Goal: Task Accomplishment & Management: Manage account settings

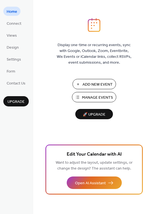
click at [96, 98] on span "Manage Events" at bounding box center [97, 98] width 31 height 6
click at [16, 22] on span "Connect" at bounding box center [14, 24] width 15 height 6
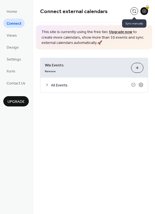
click at [136, 9] on button at bounding box center [135, 11] width 8 height 8
click at [142, 86] on icon at bounding box center [141, 84] width 4 height 4
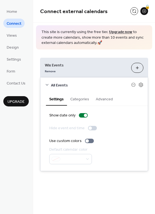
click at [79, 100] on button "Categories" at bounding box center [80, 98] width 26 height 13
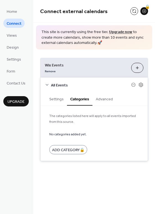
click at [100, 97] on button "Advanced" at bounding box center [105, 98] width 24 height 13
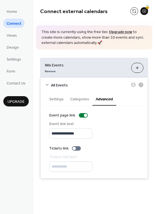
click at [134, 84] on icon at bounding box center [133, 84] width 4 height 4
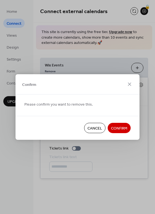
click at [115, 130] on span "Confirm" at bounding box center [119, 128] width 16 height 6
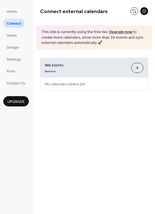
click at [136, 69] on button "Customize" at bounding box center [137, 68] width 12 height 10
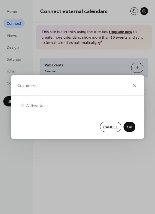
click at [127, 130] on span "OK" at bounding box center [129, 127] width 5 height 6
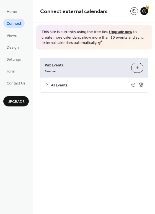
click at [46, 85] on icon at bounding box center [47, 84] width 4 height 4
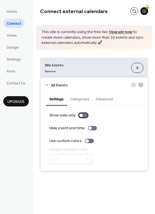
click at [81, 116] on div at bounding box center [81, 114] width 3 height 3
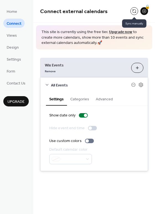
click at [135, 12] on button at bounding box center [135, 11] width 8 height 8
click at [10, 37] on span "Views" at bounding box center [12, 36] width 10 height 6
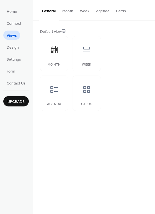
click at [70, 13] on button "Month" at bounding box center [68, 10] width 18 height 20
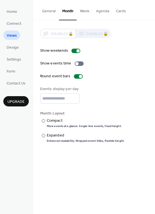
click at [100, 11] on button "Agenda" at bounding box center [103, 10] width 20 height 20
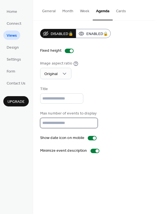
click at [90, 121] on input "**" at bounding box center [69, 123] width 58 height 10
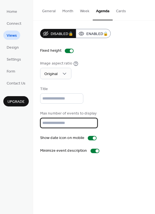
click at [90, 121] on input "**" at bounding box center [69, 123] width 58 height 10
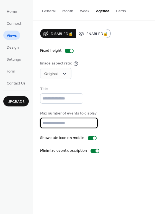
click at [90, 121] on input "**" at bounding box center [69, 123] width 58 height 10
type input "**"
click at [90, 121] on input "**" at bounding box center [69, 123] width 58 height 10
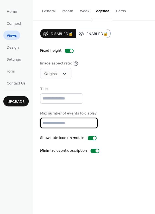
click at [110, 126] on div "Max number of events to display **" at bounding box center [94, 118] width 108 height 17
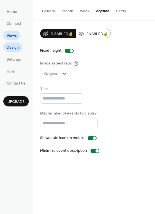
click at [11, 49] on span "Design" at bounding box center [13, 48] width 12 height 6
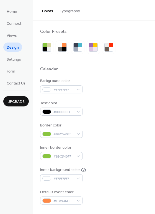
click at [13, 60] on span "Settings" at bounding box center [14, 60] width 14 height 6
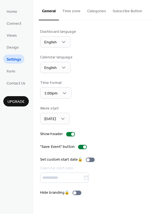
click at [70, 14] on button "Time zone" at bounding box center [71, 10] width 25 height 20
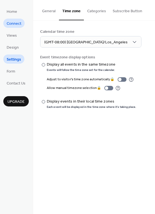
click at [14, 24] on span "Connect" at bounding box center [14, 24] width 15 height 6
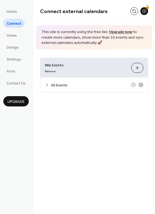
click at [48, 84] on icon at bounding box center [47, 84] width 4 height 4
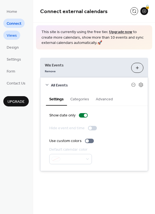
click at [16, 38] on span "Views" at bounding box center [12, 36] width 10 height 6
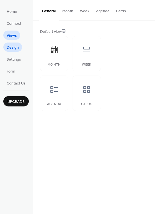
click at [18, 47] on span "Design" at bounding box center [13, 48] width 12 height 6
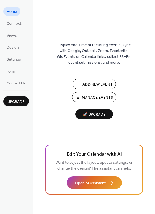
click at [91, 96] on span "Manage Events" at bounding box center [97, 98] width 31 height 6
click at [13, 60] on span "Settings" at bounding box center [14, 60] width 14 height 6
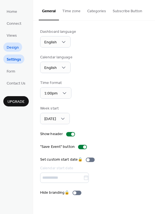
click at [16, 50] on span "Design" at bounding box center [13, 48] width 12 height 6
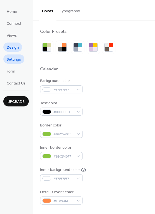
click at [16, 57] on span "Settings" at bounding box center [14, 60] width 14 height 6
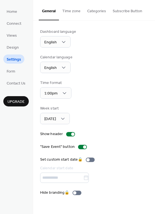
click at [70, 11] on button "Time zone" at bounding box center [71, 10] width 25 height 20
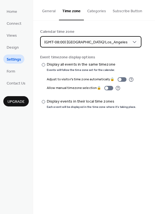
click at [84, 38] on div "(GMT-08:00) America/Los_Angeles" at bounding box center [91, 41] width 102 height 11
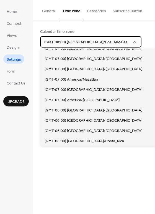
scroll to position [177, 0]
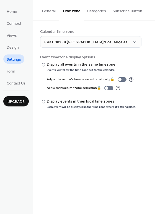
click at [122, 42] on div "Calendar time zone (GMT-08:00) America/Los_Angeles" at bounding box center [94, 38] width 108 height 19
click at [45, 102] on div at bounding box center [43, 101] width 3 height 3
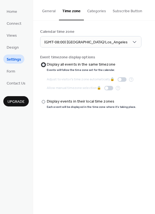
click at [58, 62] on div "Display all events in the same timezone" at bounding box center [81, 65] width 69 height 6
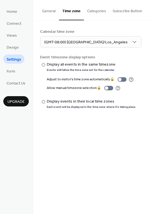
click at [97, 12] on button "Categories" at bounding box center [97, 10] width 26 height 20
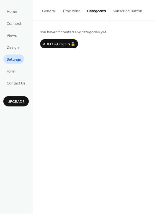
drag, startPoint x: 59, startPoint y: 10, endPoint x: 54, endPoint y: 10, distance: 4.7
click at [54, 10] on div "General Time zone Categories Subscribe Button" at bounding box center [94, 10] width 122 height 21
click at [54, 10] on button "General" at bounding box center [49, 10] width 20 height 20
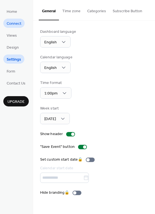
click at [15, 25] on span "Connect" at bounding box center [14, 24] width 15 height 6
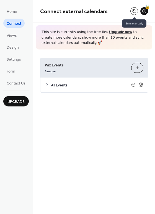
click at [135, 9] on button at bounding box center [135, 11] width 8 height 8
click at [132, 12] on button at bounding box center [135, 11] width 8 height 8
click at [135, 11] on button at bounding box center [135, 11] width 8 height 8
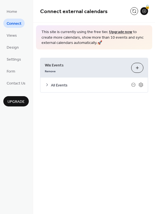
click at [53, 85] on span "All Events" at bounding box center [91, 85] width 80 height 6
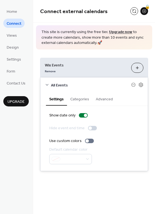
click at [130, 10] on span "Connect external calendars" at bounding box center [85, 11] width 90 height 11
click at [134, 10] on button at bounding box center [135, 11] width 8 height 8
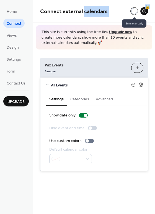
click at [134, 10] on div at bounding box center [135, 11] width 8 height 8
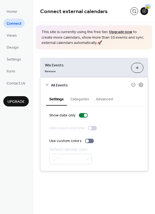
click at [130, 10] on div at bounding box center [130, 10] width 0 height 0
click at [134, 10] on button at bounding box center [135, 11] width 8 height 8
click at [134, 10] on div at bounding box center [135, 11] width 8 height 8
click at [134, 10] on body "**********" at bounding box center [77, 107] width 155 height 214
click at [130, 10] on div at bounding box center [130, 10] width 0 height 0
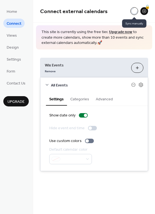
click at [134, 10] on div at bounding box center [135, 11] width 8 height 8
click at [130, 10] on div at bounding box center [130, 10] width 0 height 0
click at [134, 10] on div at bounding box center [135, 11] width 8 height 8
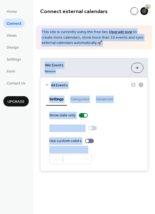
click at [134, 10] on body "**********" at bounding box center [77, 107] width 155 height 214
click at [130, 10] on div at bounding box center [130, 10] width 0 height 0
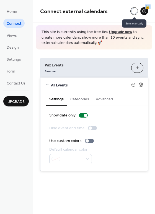
click at [134, 10] on div at bounding box center [135, 11] width 8 height 8
click at [134, 10] on button at bounding box center [135, 11] width 8 height 8
click at [117, 10] on span "Connect external calendars" at bounding box center [85, 11] width 90 height 11
click at [135, 13] on button at bounding box center [135, 11] width 8 height 8
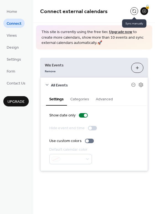
click at [134, 10] on button at bounding box center [135, 11] width 8 height 8
click at [133, 12] on button at bounding box center [135, 11] width 8 height 8
click at [135, 11] on button at bounding box center [135, 11] width 8 height 8
click at [15, 36] on span "Views" at bounding box center [12, 36] width 10 height 6
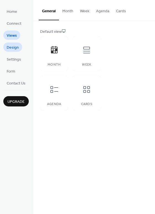
click at [15, 45] on span "Design" at bounding box center [13, 48] width 12 height 6
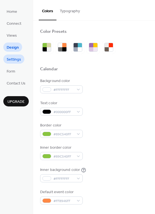
click at [16, 58] on span "Settings" at bounding box center [14, 60] width 14 height 6
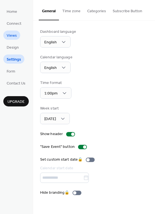
click at [13, 36] on span "Views" at bounding box center [12, 36] width 10 height 6
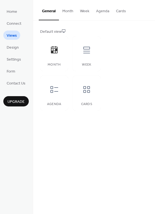
click at [69, 9] on button "Month" at bounding box center [68, 10] width 18 height 20
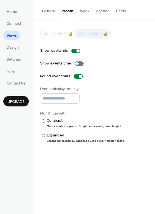
scroll to position [1, 0]
click at [75, 96] on input "*" at bounding box center [59, 98] width 39 height 10
type input "*"
click at [86, 10] on button "Week" at bounding box center [85, 10] width 16 height 20
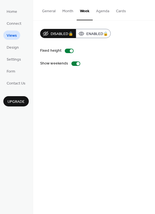
click at [104, 12] on button "Agenda" at bounding box center [103, 10] width 20 height 20
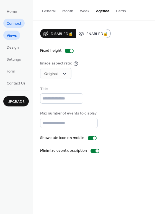
click at [14, 22] on span "Connect" at bounding box center [14, 24] width 15 height 6
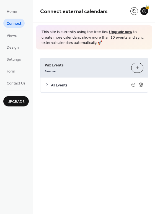
click at [141, 65] on button "Customize" at bounding box center [137, 68] width 12 height 10
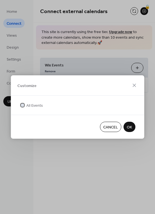
click at [32, 105] on span "All Events" at bounding box center [34, 106] width 17 height 6
click at [131, 125] on span "OK" at bounding box center [129, 127] width 5 height 6
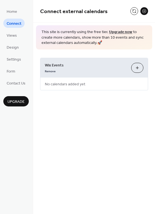
click at [138, 67] on button "Customize" at bounding box center [137, 68] width 12 height 10
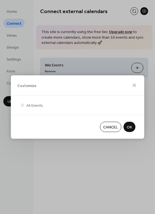
click at [131, 130] on span "OK" at bounding box center [129, 127] width 5 height 6
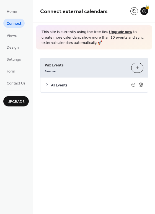
click at [113, 103] on div "**********" at bounding box center [94, 54] width 122 height 109
click at [113, 107] on div "**********" at bounding box center [94, 54] width 122 height 109
click at [135, 11] on button at bounding box center [135, 11] width 8 height 8
click at [146, 9] on div "🔒" at bounding box center [145, 11] width 8 height 8
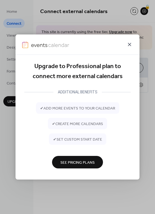
click at [130, 46] on icon at bounding box center [130, 44] width 7 height 7
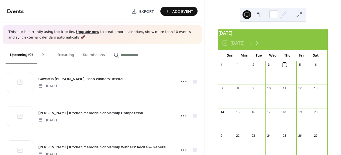
scroll to position [233, 0]
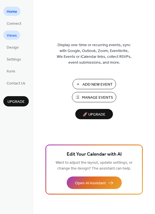
drag, startPoint x: 12, startPoint y: 26, endPoint x: 12, endPoint y: 34, distance: 8.0
click at [12, 34] on span "Views" at bounding box center [12, 36] width 10 height 6
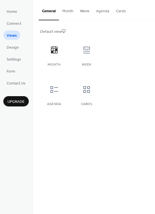
click at [104, 6] on button "Agenda" at bounding box center [103, 10] width 20 height 20
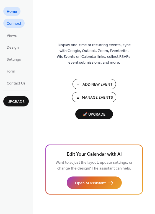
click at [15, 22] on span "Connect" at bounding box center [14, 24] width 15 height 6
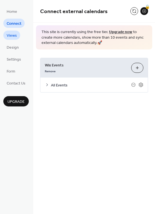
click at [16, 35] on span "Views" at bounding box center [12, 36] width 10 height 6
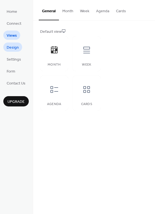
click at [13, 49] on span "Design" at bounding box center [13, 48] width 12 height 6
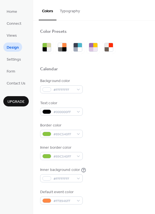
click at [13, 58] on span "Settings" at bounding box center [14, 60] width 14 height 6
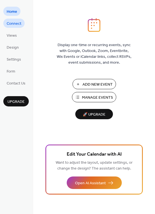
click at [15, 27] on span "Connect" at bounding box center [14, 24] width 15 height 6
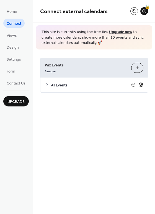
click at [143, 84] on icon at bounding box center [141, 84] width 5 height 5
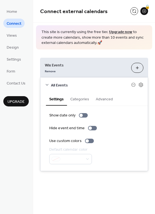
click at [40, 54] on div "**********" at bounding box center [94, 114] width 122 height 130
click at [34, 22] on div "Connect external calendars 🔒" at bounding box center [94, 11] width 122 height 22
click at [36, 15] on div "Connect external calendars 🔒" at bounding box center [94, 11] width 122 height 22
click at [36, 51] on div "**********" at bounding box center [94, 114] width 122 height 130
click at [15, 9] on span "Home" at bounding box center [12, 12] width 11 height 6
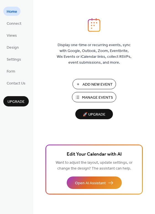
click at [80, 95] on button "Manage Events" at bounding box center [94, 97] width 44 height 10
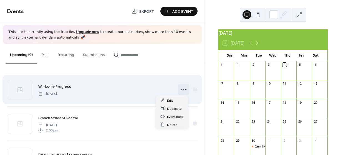
click at [181, 88] on icon at bounding box center [183, 89] width 9 height 9
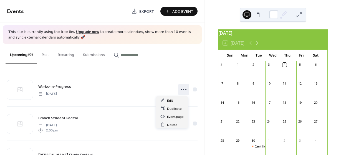
click at [163, 60] on div "Upcoming (9) Past Recurring Submissions" at bounding box center [102, 54] width 204 height 21
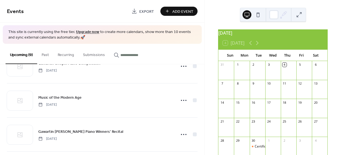
scroll to position [233, 0]
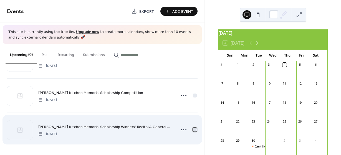
click at [193, 129] on div at bounding box center [195, 130] width 4 height 4
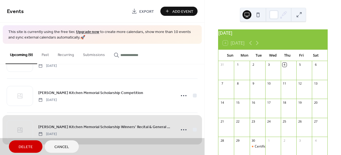
click at [192, 129] on div "[PERSON_NAME] Kitchen Memorial Scholarship Winners’ Recital & General Meeting […" at bounding box center [102, 130] width 191 height 34
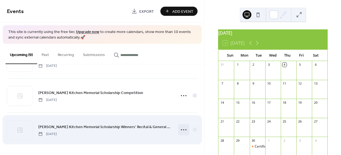
click at [182, 128] on icon at bounding box center [183, 129] width 9 height 9
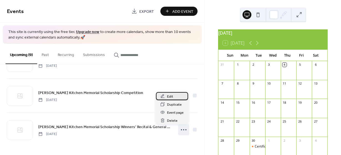
click at [169, 98] on span "Edit" at bounding box center [170, 97] width 6 height 6
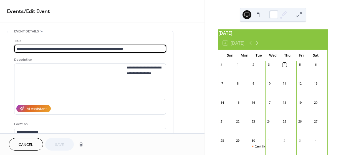
click at [39, 144] on button "Cancel" at bounding box center [26, 144] width 34 height 12
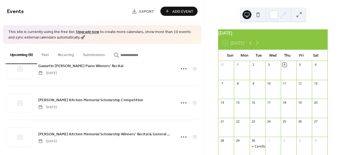
scroll to position [233, 0]
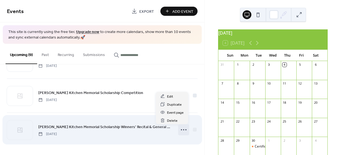
click at [182, 129] on icon at bounding box center [183, 129] width 9 height 9
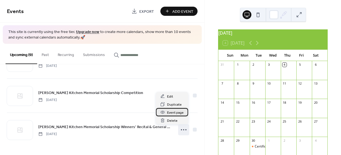
click at [172, 112] on span "Event page" at bounding box center [175, 113] width 17 height 6
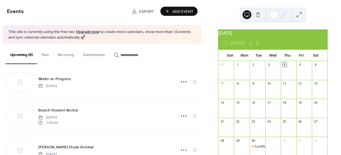
scroll to position [0, 0]
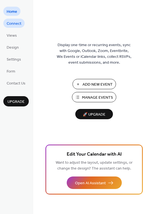
click at [12, 22] on span "Connect" at bounding box center [14, 24] width 15 height 6
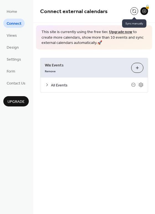
click at [133, 13] on button at bounding box center [135, 11] width 8 height 8
click at [132, 12] on button at bounding box center [135, 11] width 8 height 8
click at [13, 9] on span "Home" at bounding box center [12, 12] width 11 height 6
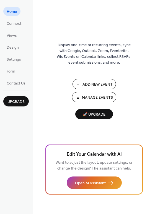
click at [85, 95] on span "Manage Events" at bounding box center [97, 98] width 31 height 6
click at [12, 26] on span "Connect" at bounding box center [14, 24] width 15 height 6
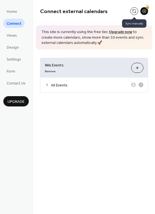
click at [133, 12] on button at bounding box center [135, 11] width 8 height 8
click at [134, 10] on button at bounding box center [135, 11] width 8 height 8
click at [135, 14] on button at bounding box center [135, 11] width 8 height 8
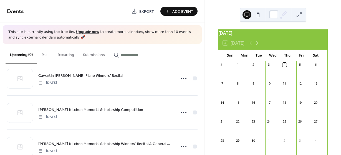
scroll to position [233, 0]
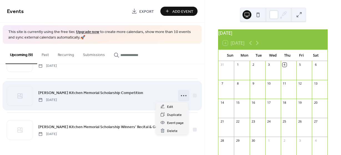
click at [181, 96] on icon at bounding box center [183, 95] width 9 height 9
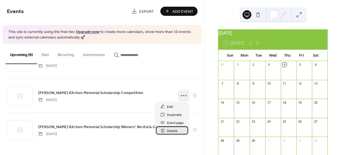
click at [173, 131] on span "Delete" at bounding box center [172, 131] width 11 height 6
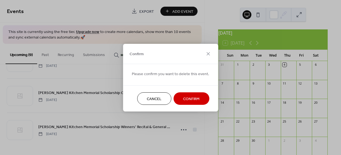
click at [173, 131] on div "Confirm Please confirm you want to delete this event. Cancel Confirm" at bounding box center [170, 77] width 341 height 155
click at [188, 100] on span "Confirm" at bounding box center [191, 99] width 16 height 6
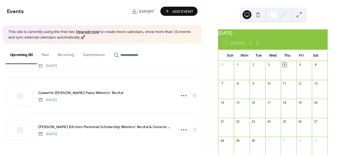
scroll to position [199, 0]
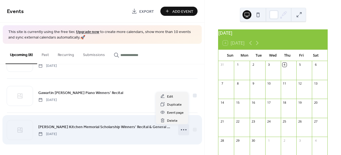
click at [180, 130] on icon at bounding box center [183, 129] width 9 height 9
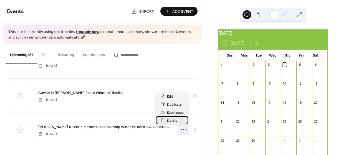
click at [174, 122] on span "Delete" at bounding box center [172, 121] width 11 height 6
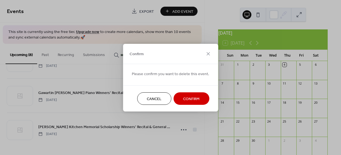
click at [183, 100] on span "Confirm" at bounding box center [191, 99] width 16 height 6
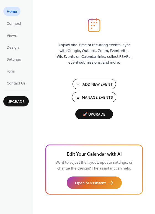
click at [81, 96] on button "Manage Events" at bounding box center [94, 97] width 44 height 10
click at [16, 24] on span "Connect" at bounding box center [14, 24] width 15 height 6
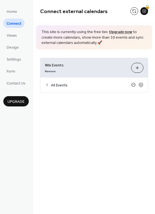
click at [133, 83] on icon at bounding box center [133, 84] width 4 height 4
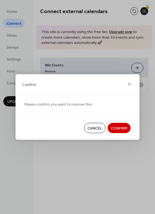
click at [115, 124] on button "Confirm" at bounding box center [119, 128] width 23 height 10
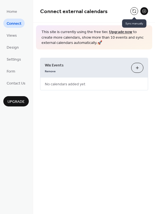
click at [134, 10] on button at bounding box center [135, 11] width 8 height 8
click at [133, 69] on button "Customize" at bounding box center [137, 68] width 12 height 10
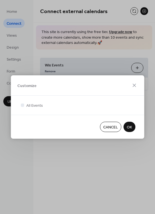
click at [130, 124] on span "OK" at bounding box center [129, 127] width 5 height 6
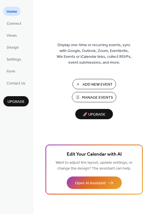
click at [84, 97] on span "Manage Events" at bounding box center [97, 98] width 31 height 6
click at [14, 27] on span "Connect" at bounding box center [14, 24] width 15 height 6
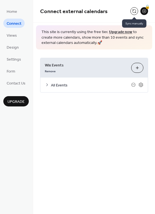
click at [135, 8] on button at bounding box center [135, 11] width 8 height 8
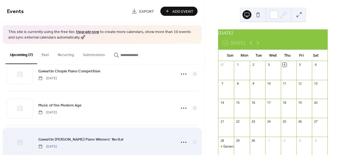
scroll to position [165, 0]
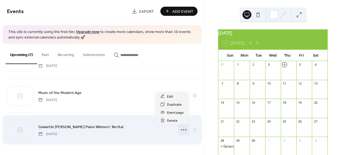
click at [181, 130] on icon at bounding box center [183, 129] width 9 height 9
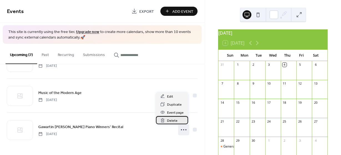
click at [179, 122] on div "Delete" at bounding box center [172, 120] width 32 height 8
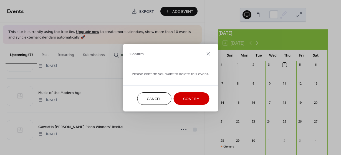
click at [184, 104] on button "Confirm" at bounding box center [191, 98] width 36 height 12
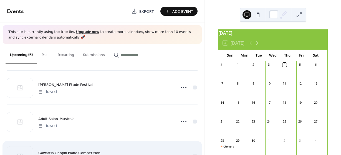
scroll to position [0, 0]
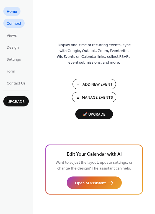
click at [14, 23] on span "Connect" at bounding box center [14, 24] width 15 height 6
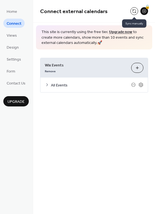
click at [134, 13] on button at bounding box center [135, 11] width 8 height 8
click at [132, 9] on button at bounding box center [135, 11] width 8 height 8
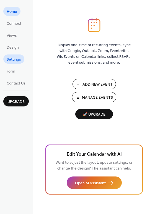
click at [11, 57] on span "Settings" at bounding box center [14, 60] width 14 height 6
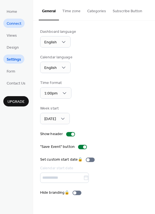
click at [17, 24] on span "Connect" at bounding box center [14, 24] width 15 height 6
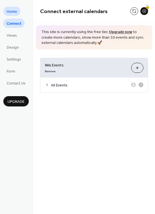
drag, startPoint x: 13, startPoint y: 16, endPoint x: 11, endPoint y: 11, distance: 5.8
click at [11, 11] on ul "Home Connect Views Design Settings Form Contact Us" at bounding box center [16, 47] width 26 height 81
click at [11, 11] on span "Home" at bounding box center [12, 12] width 11 height 6
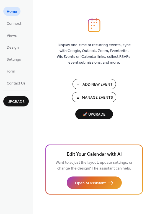
click at [98, 95] on span "Manage Events" at bounding box center [97, 98] width 31 height 6
click at [10, 22] on span "Connect" at bounding box center [14, 24] width 15 height 6
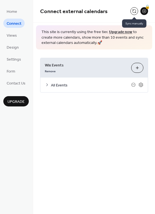
click at [132, 13] on button at bounding box center [135, 11] width 8 height 8
click at [131, 11] on button at bounding box center [135, 11] width 8 height 8
click at [133, 12] on button at bounding box center [135, 11] width 8 height 8
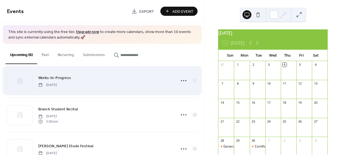
scroll to position [8, 0]
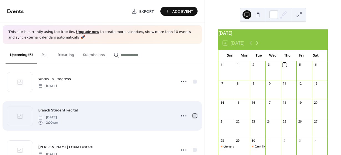
click at [194, 116] on div at bounding box center [195, 116] width 4 height 4
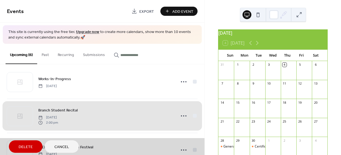
click at [23, 147] on span "Delete" at bounding box center [26, 147] width 14 height 6
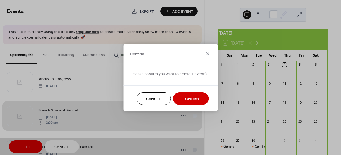
click at [182, 93] on button "Confirm" at bounding box center [191, 98] width 36 height 12
